Goal: Task Accomplishment & Management: Manage account settings

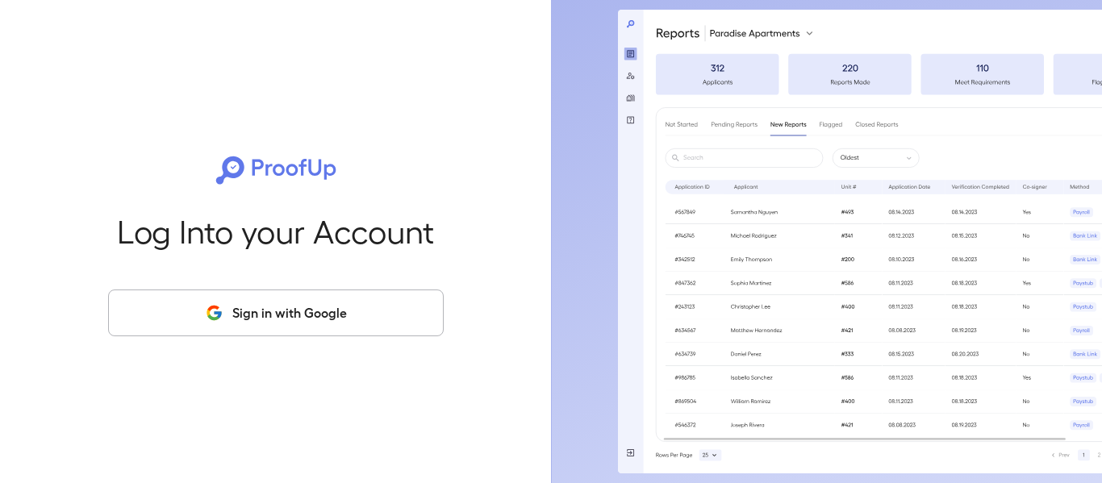
click at [347, 314] on button "Sign in with Google" at bounding box center [275, 313] width 335 height 47
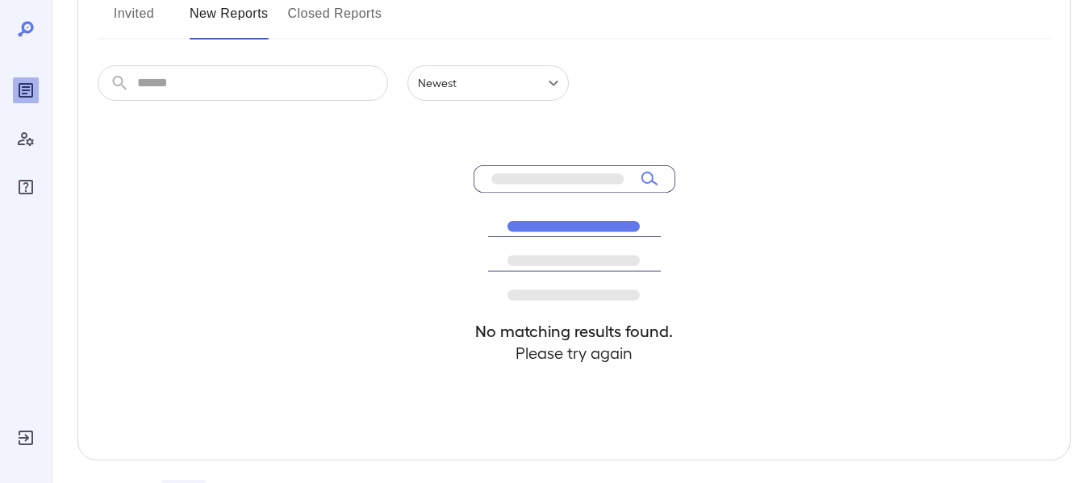
scroll to position [242, 0]
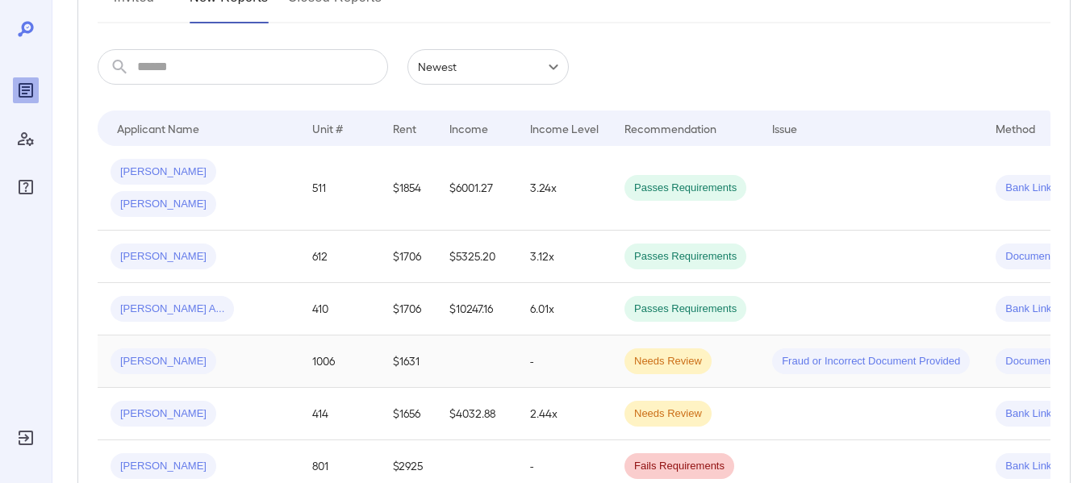
click at [148, 354] on span "[PERSON_NAME]" at bounding box center [163, 361] width 106 height 15
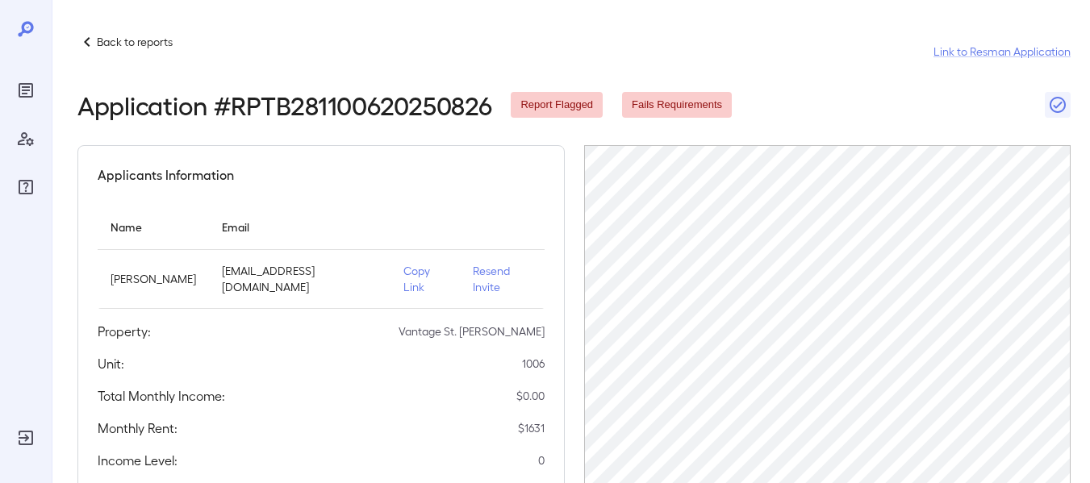
click at [491, 274] on p "Resend Invite" at bounding box center [502, 279] width 59 height 32
